Goal: Task Accomplishment & Management: Use online tool/utility

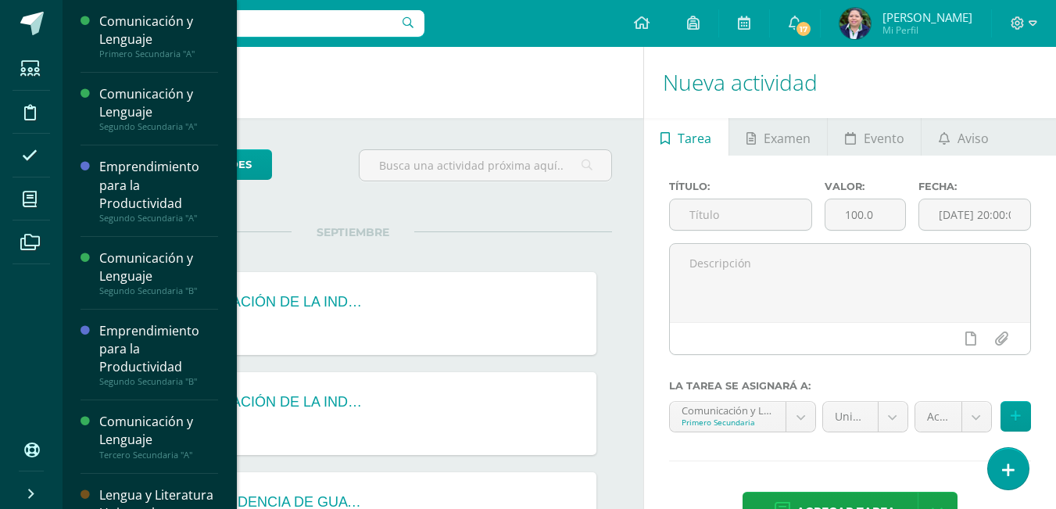
scroll to position [168, 0]
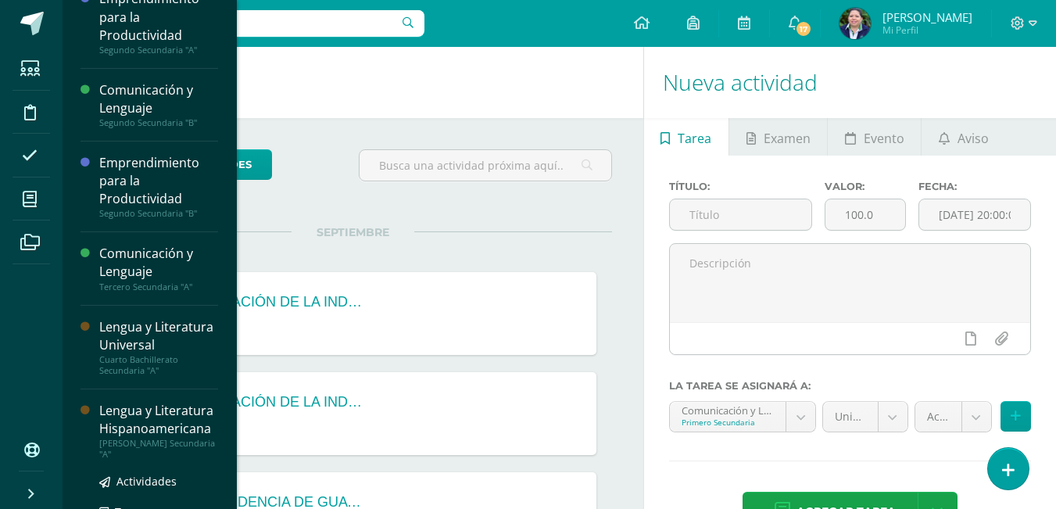
click at [198, 438] on div "Lengua y Literatura Hispanoamericana" at bounding box center [158, 420] width 119 height 36
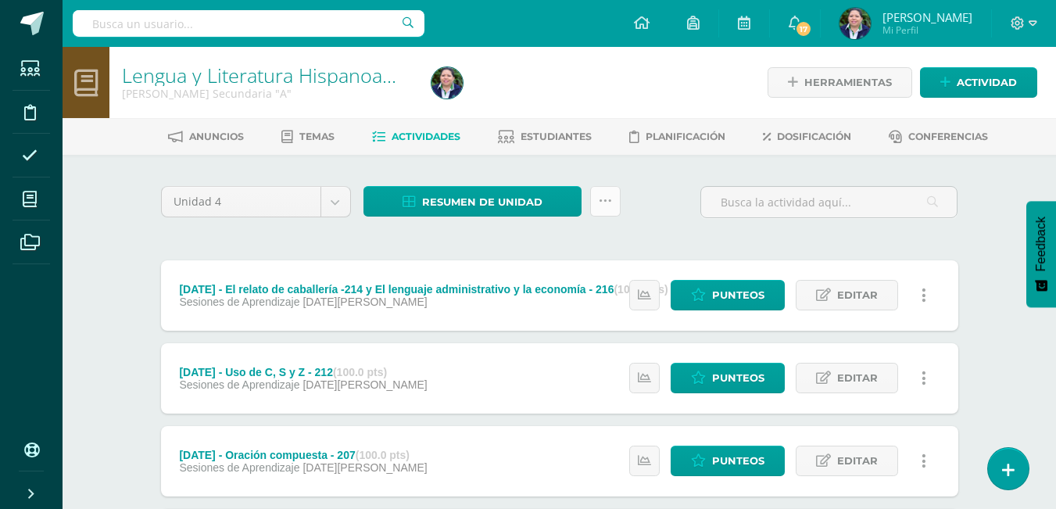
click at [597, 203] on link at bounding box center [605, 201] width 30 height 30
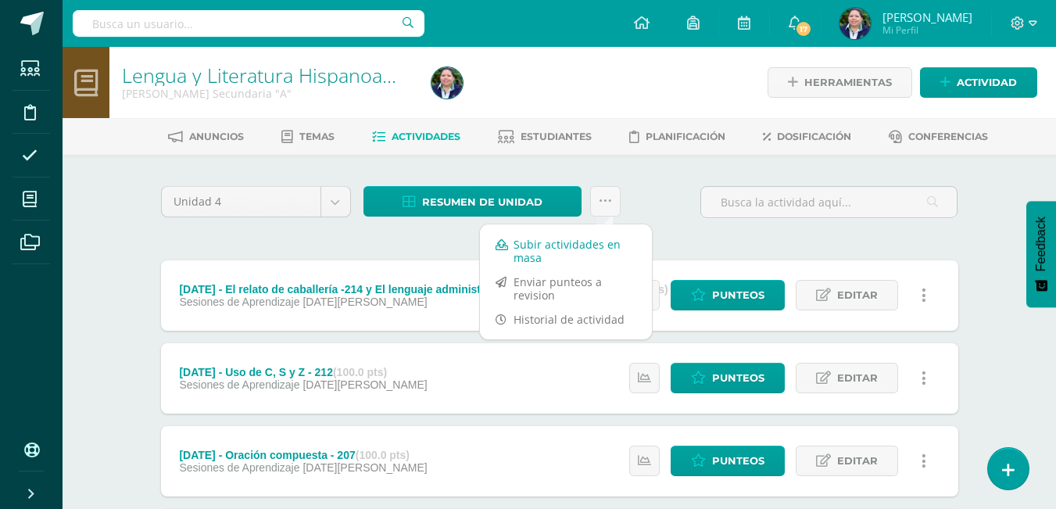
click at [567, 249] on link "Subir actividades en masa" at bounding box center [566, 251] width 172 height 38
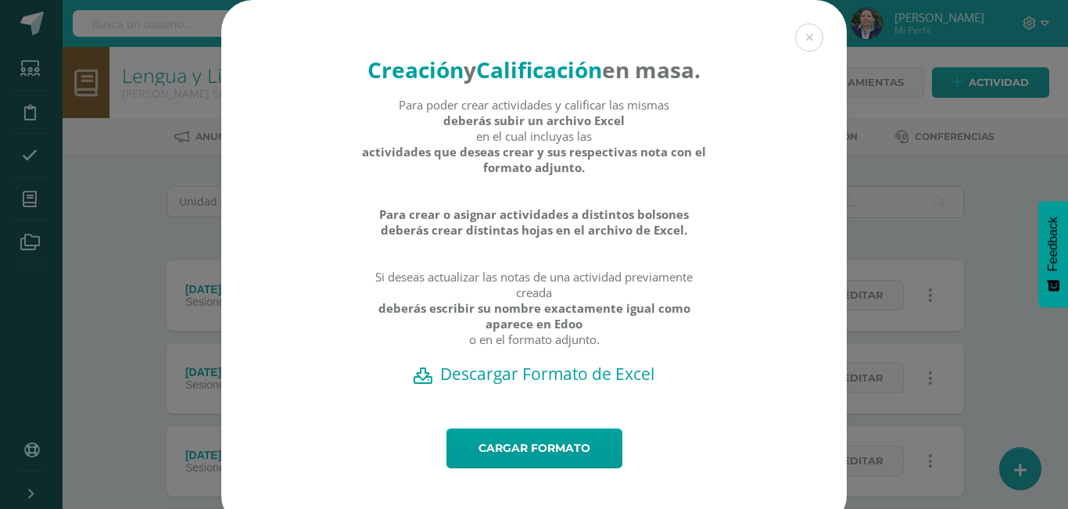
click at [509, 385] on h2 "Descargar Formato de Excel" at bounding box center [534, 374] width 571 height 22
click at [524, 468] on link "Cargar formato" at bounding box center [535, 449] width 176 height 40
click at [389, 281] on div "Para poder crear actividades y calificar las mismas deberás subir un archivo Ex…" at bounding box center [534, 230] width 346 height 266
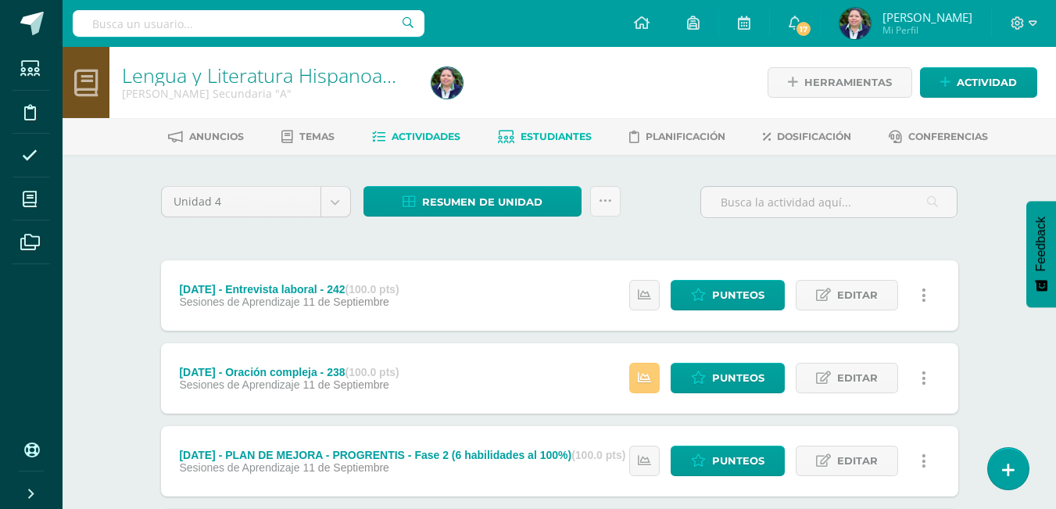
click at [549, 131] on span "Estudiantes" at bounding box center [556, 137] width 71 height 12
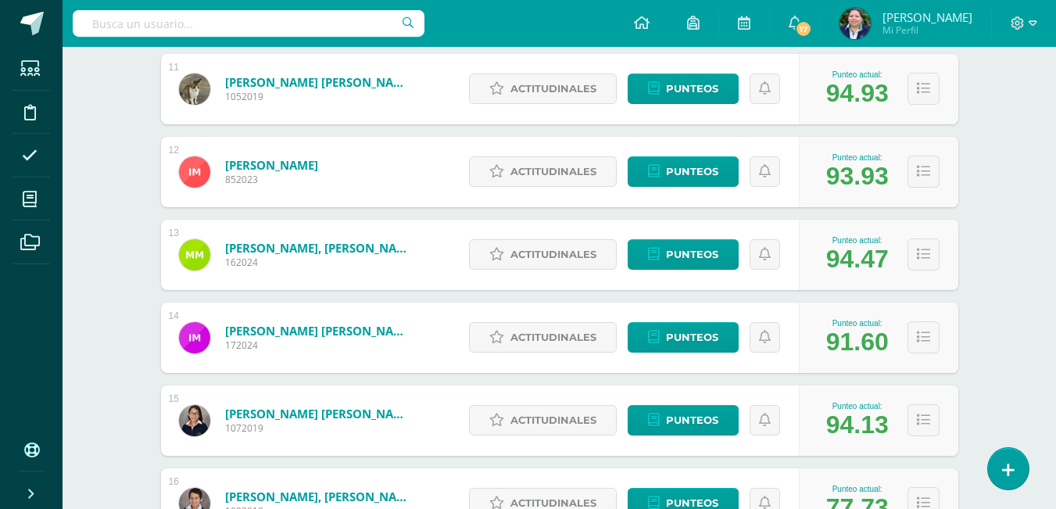
scroll to position [1112, 0]
